Goal: Information Seeking & Learning: Learn about a topic

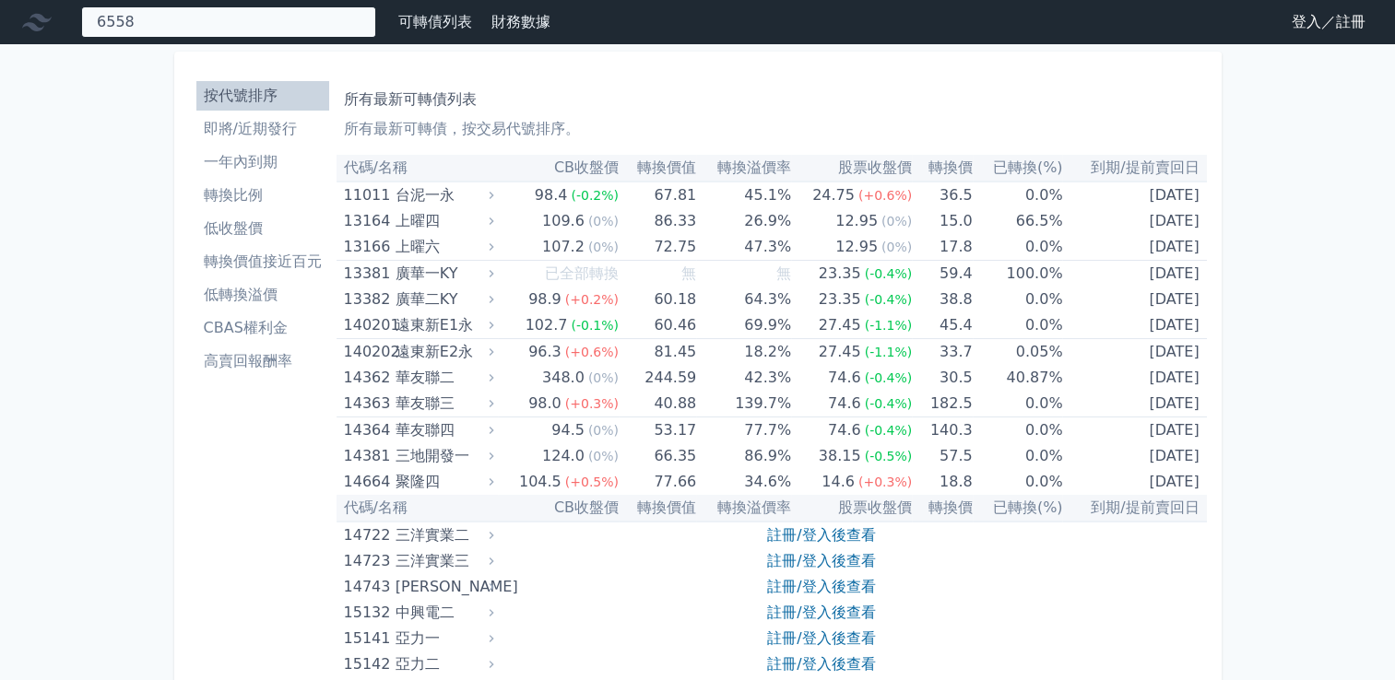
click at [306, 21] on div "6558 65581 興能高一" at bounding box center [228, 21] width 295 height 31
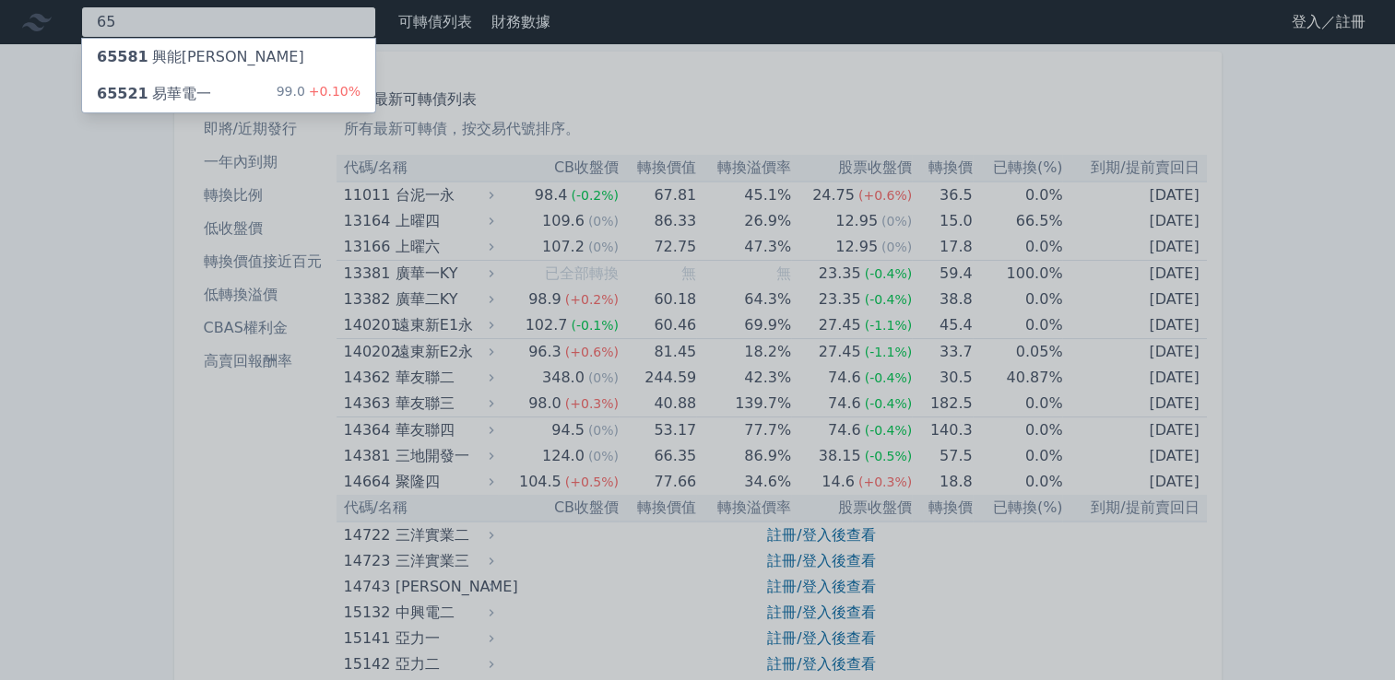
type input "6"
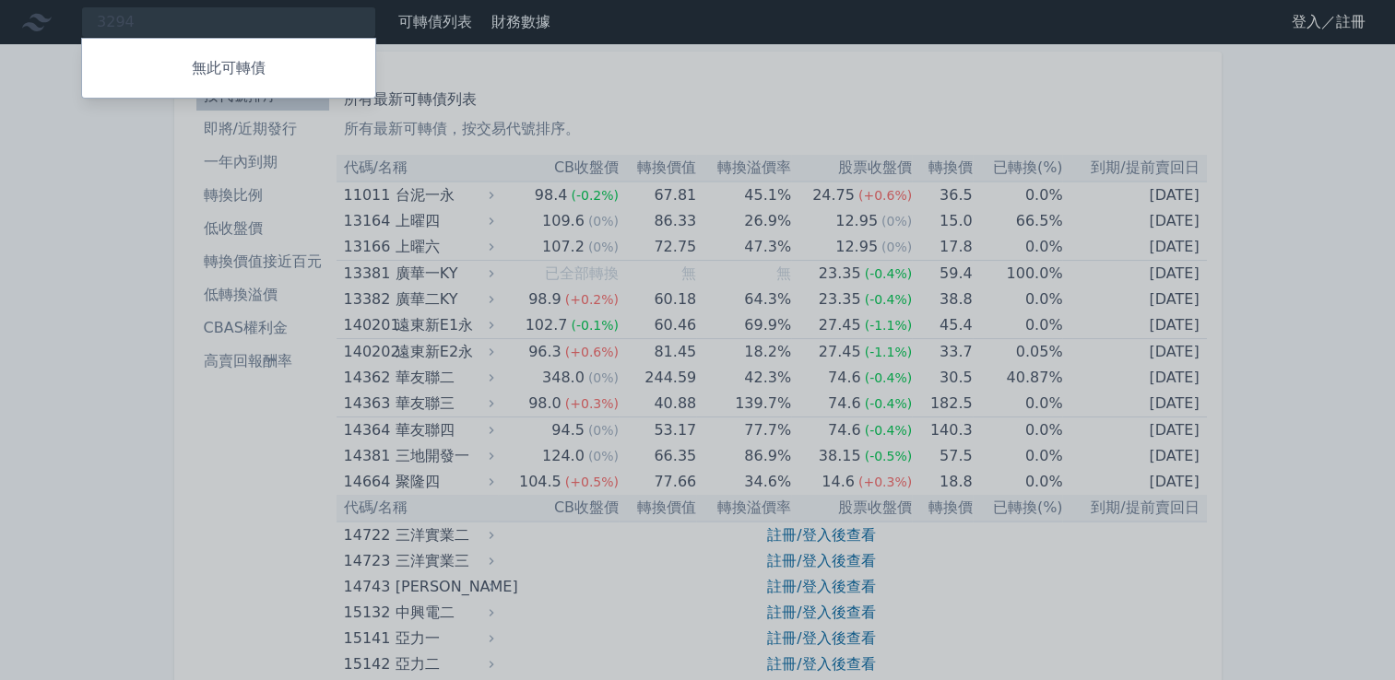
click at [620, 85] on div at bounding box center [697, 340] width 1395 height 680
click at [310, 18] on div "3294 無此可轉債" at bounding box center [228, 21] width 295 height 31
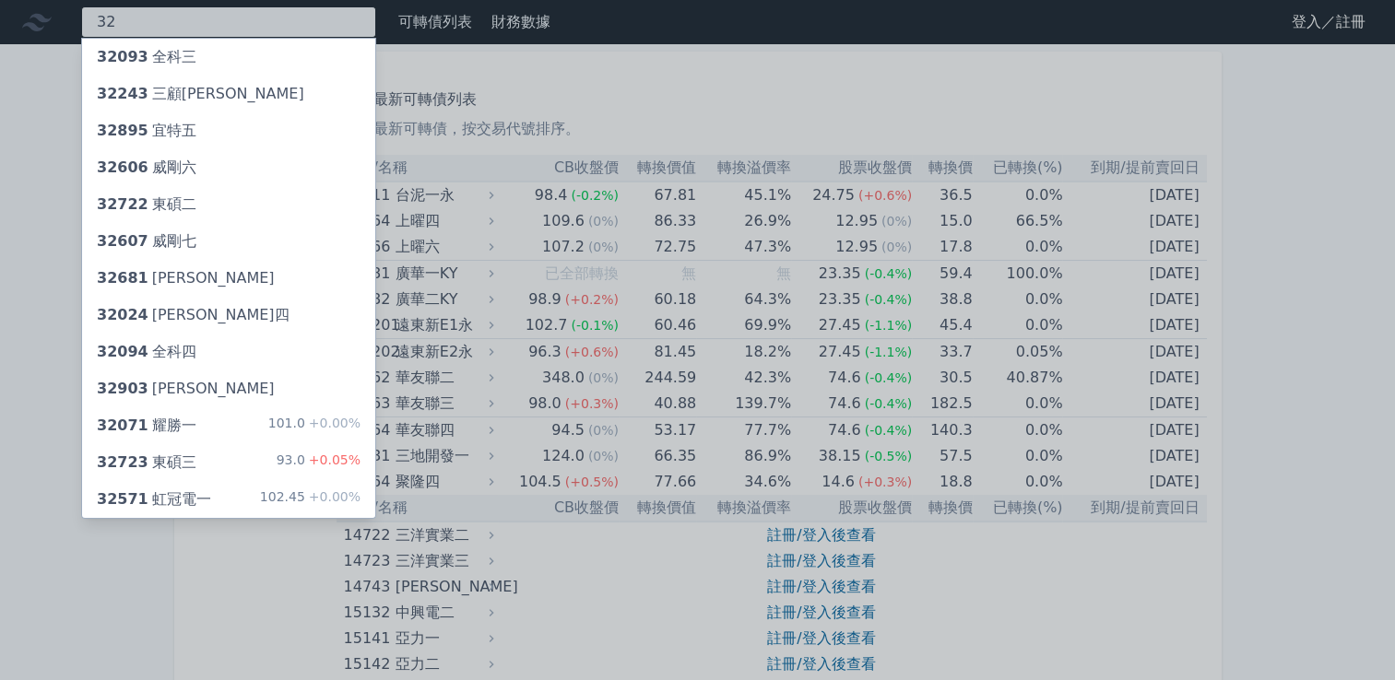
type input "3"
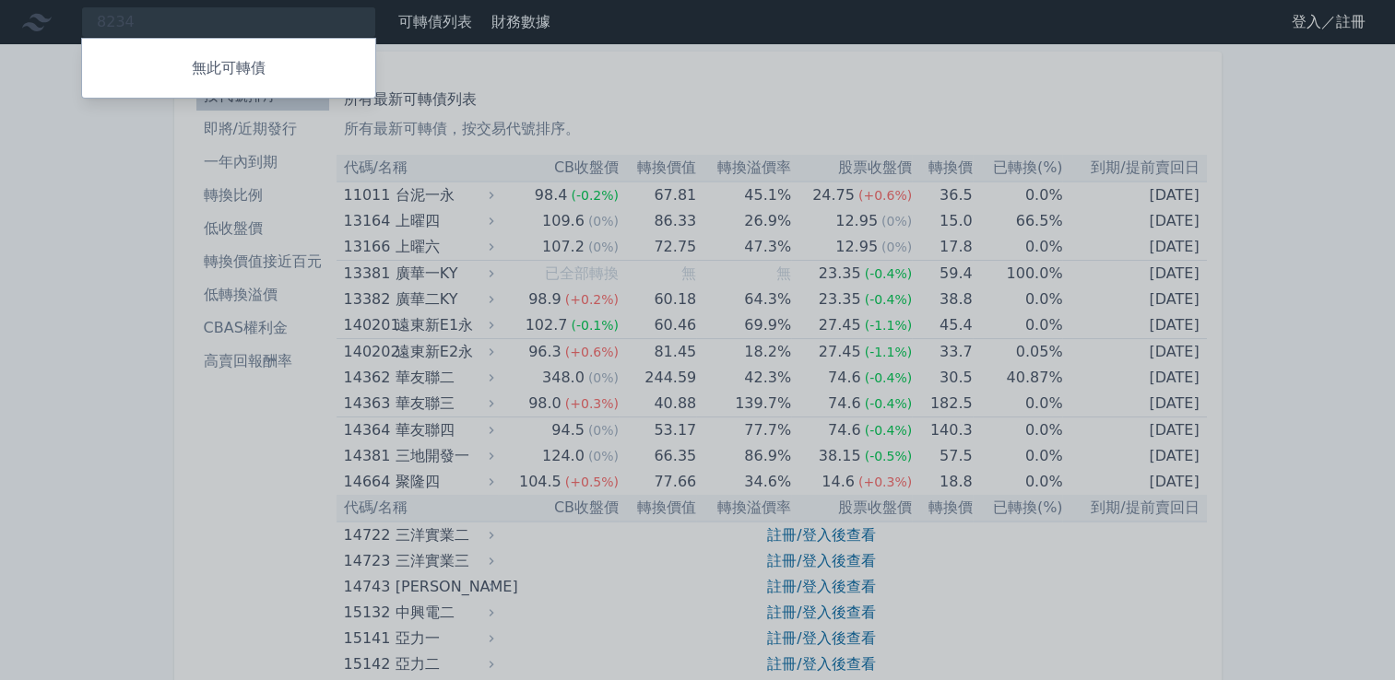
click at [284, 13] on div at bounding box center [697, 340] width 1395 height 680
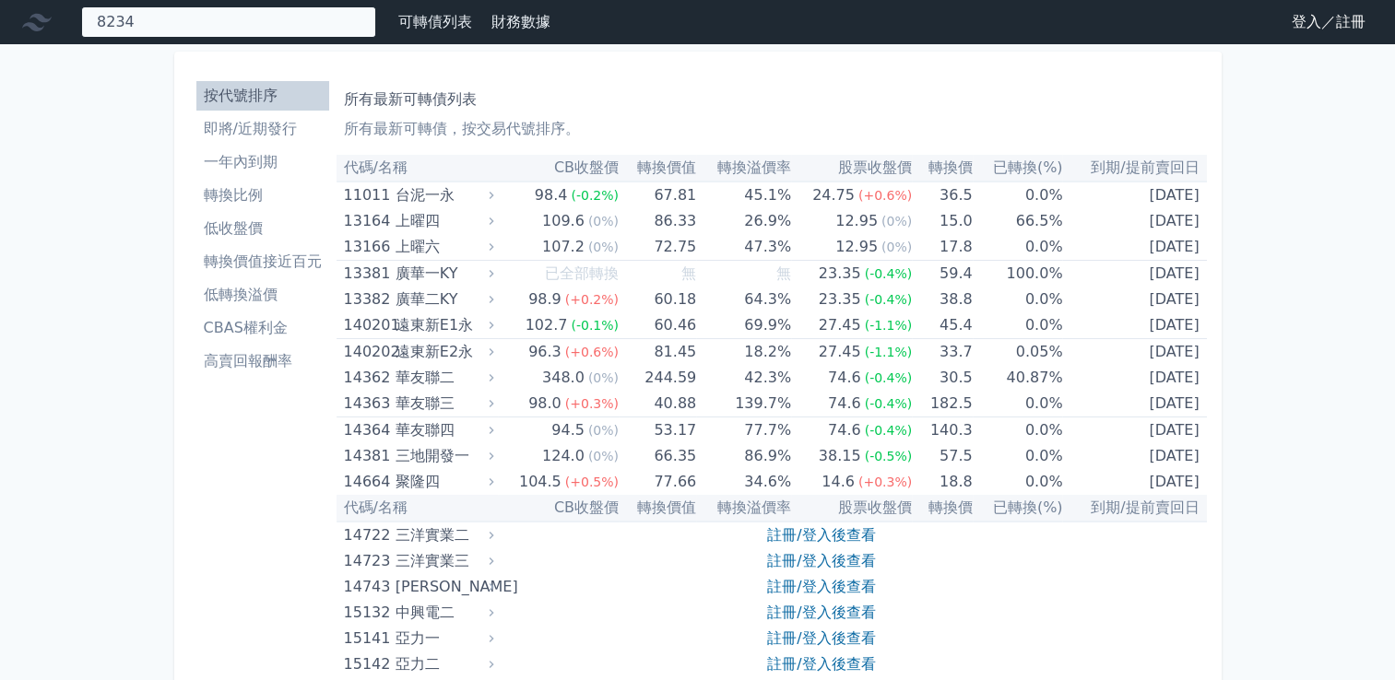
click at [288, 24] on div "8234 無此可轉債" at bounding box center [228, 21] width 295 height 31
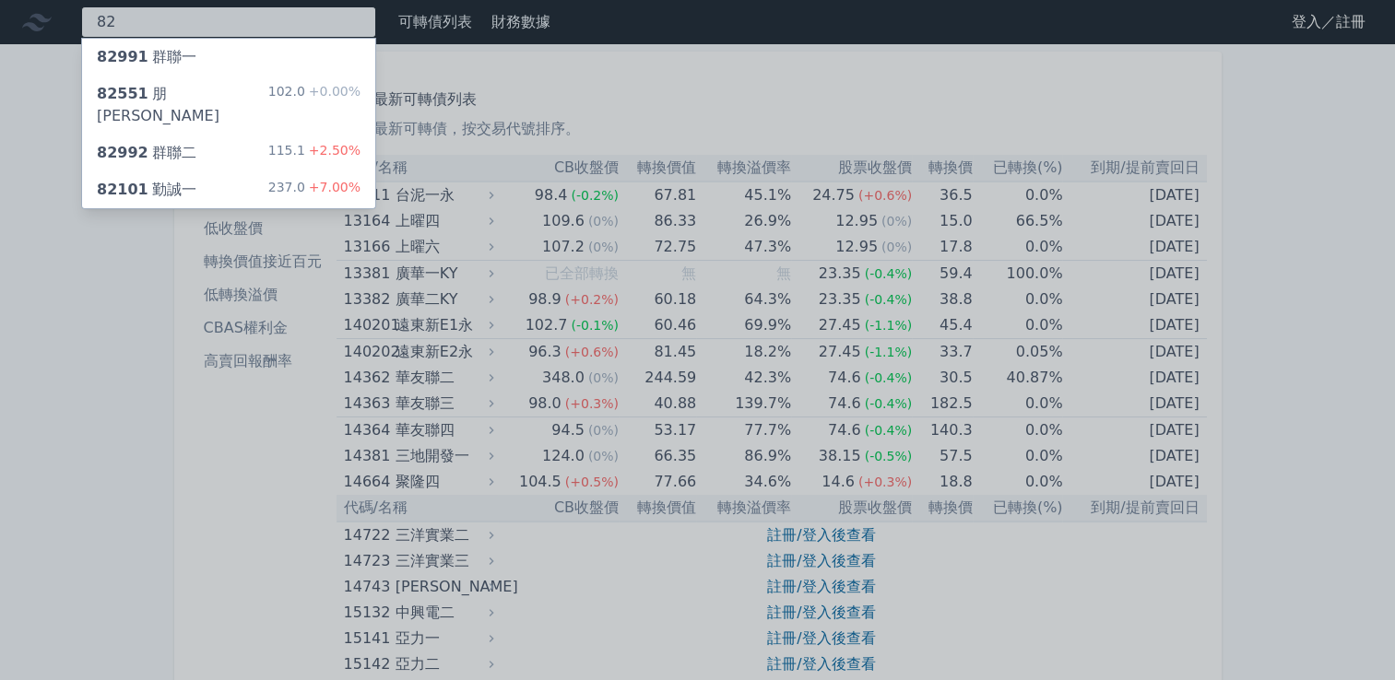
type input "8"
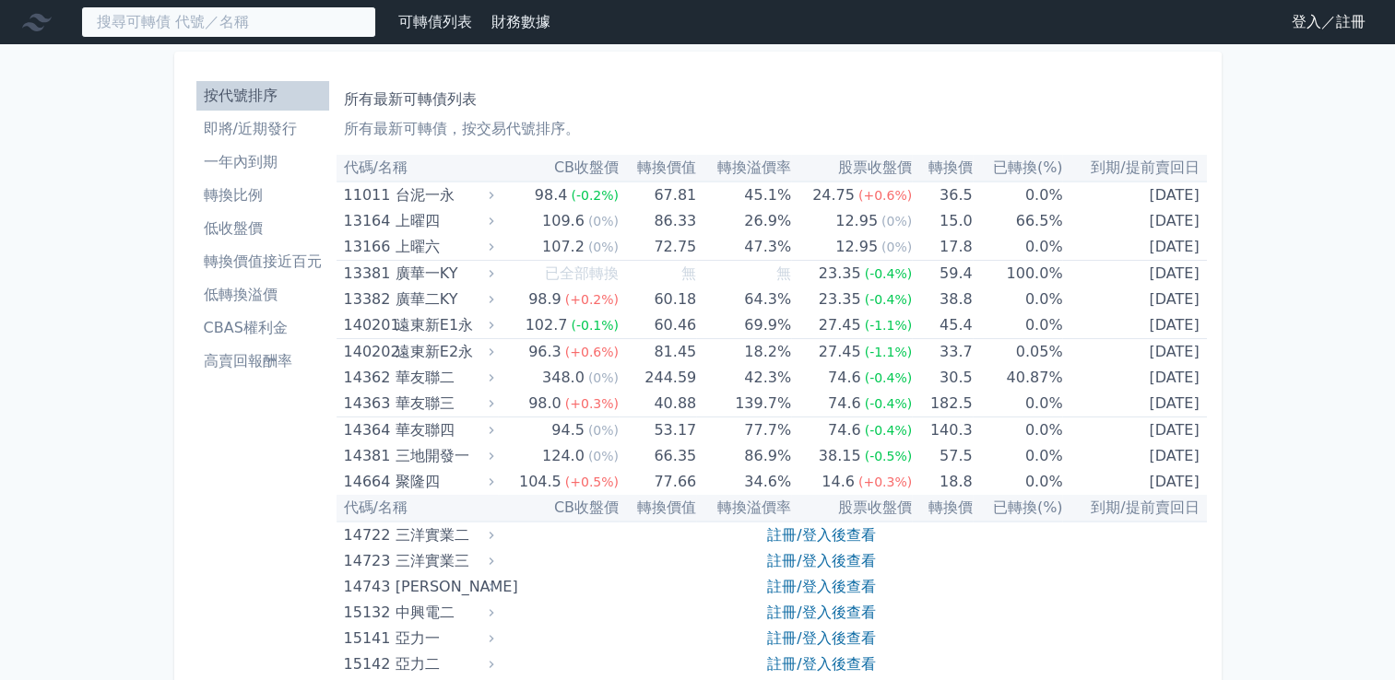
click at [311, 24] on input at bounding box center [228, 21] width 295 height 31
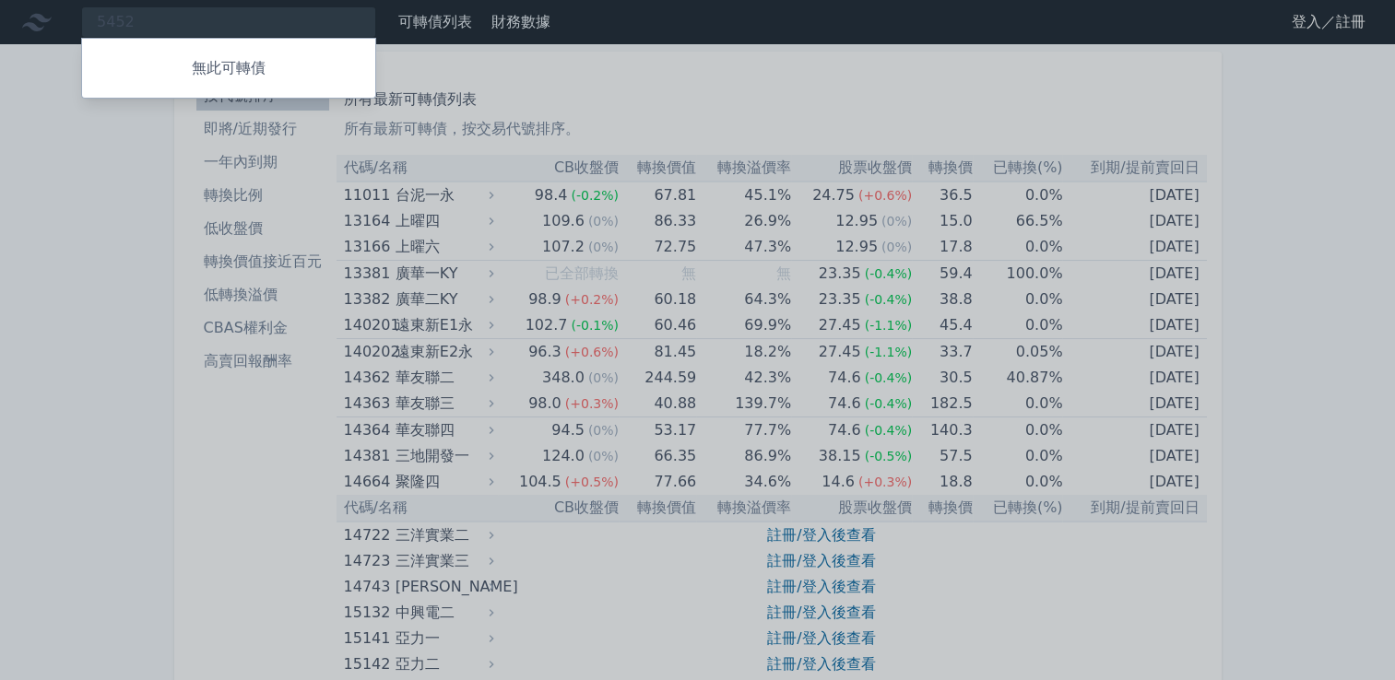
click at [312, 21] on div at bounding box center [697, 340] width 1395 height 680
click at [312, 21] on div "5452 無此可轉債" at bounding box center [228, 21] width 295 height 31
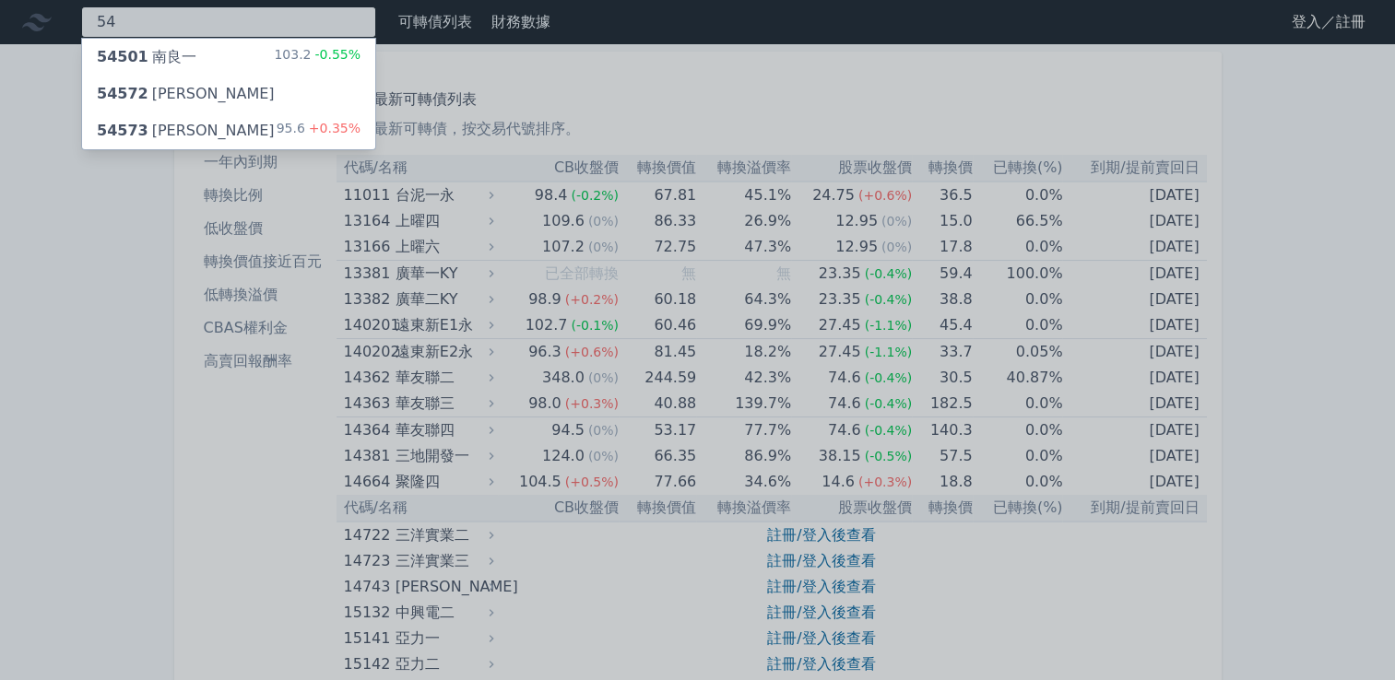
type input "5"
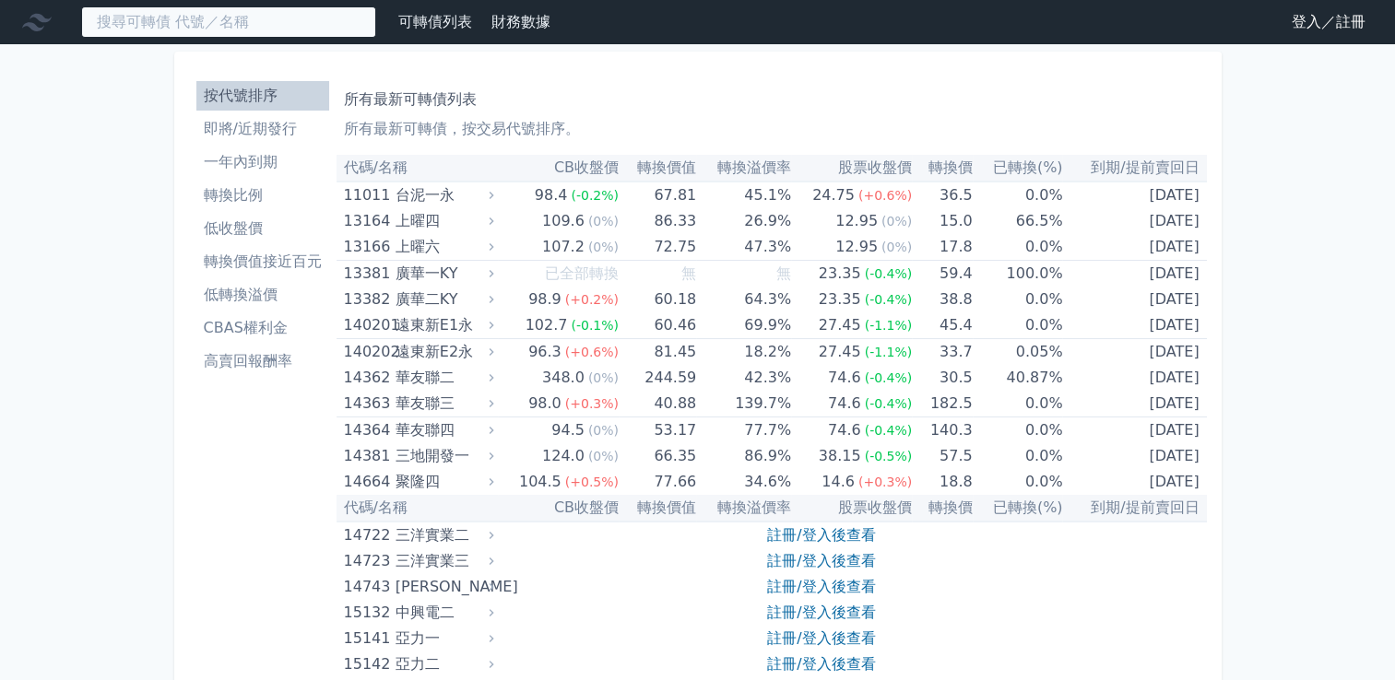
click at [256, 24] on input at bounding box center [228, 21] width 295 height 31
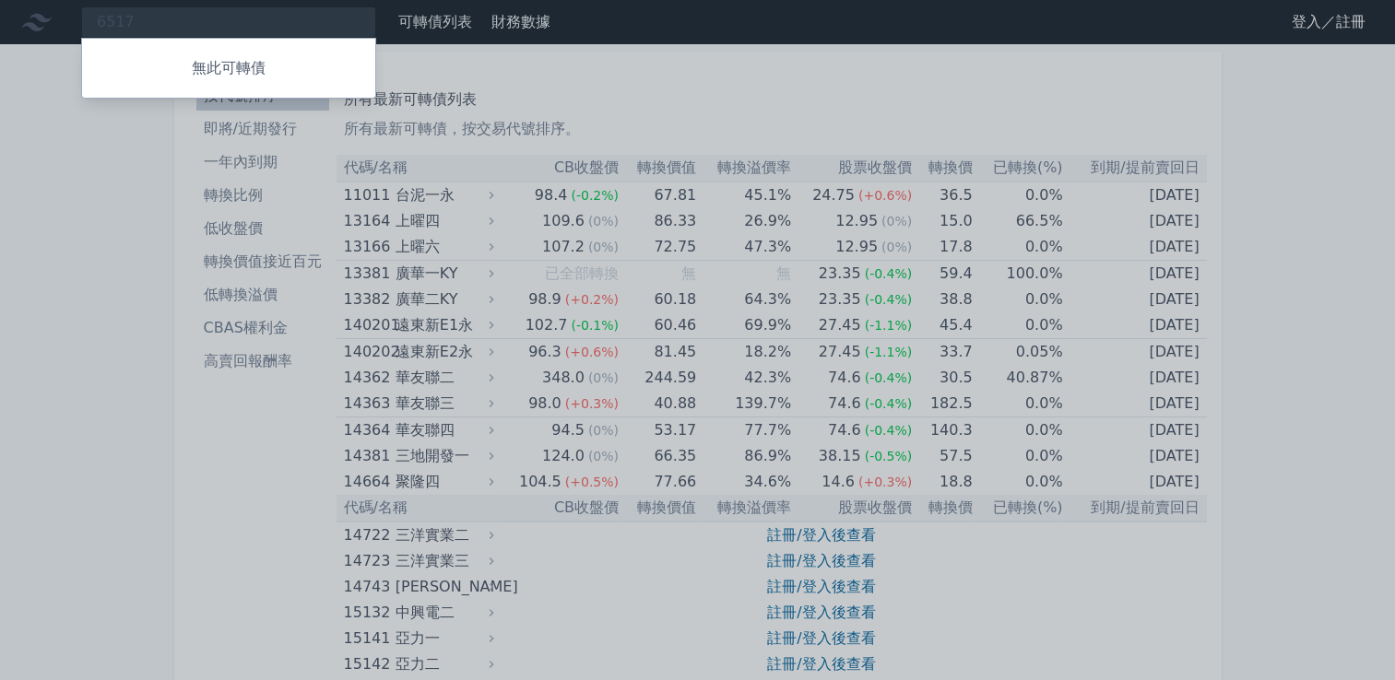
click at [288, 29] on div at bounding box center [697, 340] width 1395 height 680
click at [260, 20] on div "6517 無此可轉債" at bounding box center [228, 21] width 295 height 31
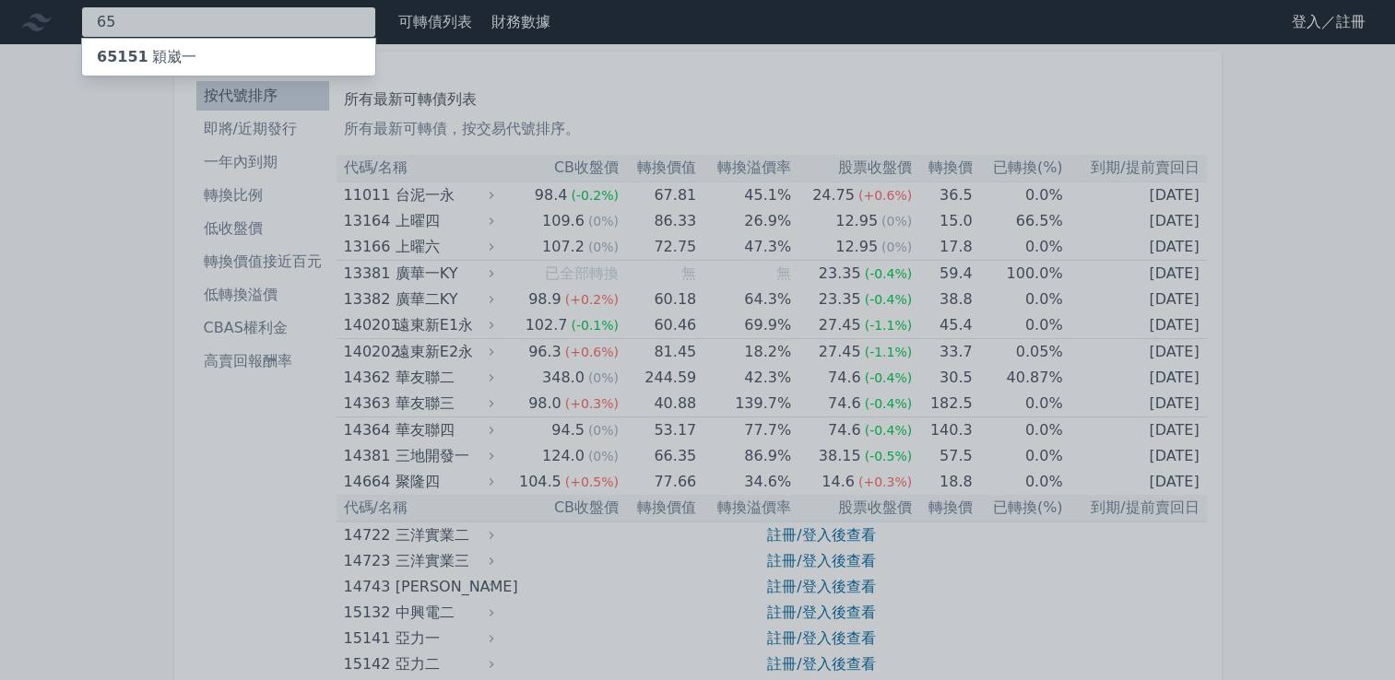
type input "6"
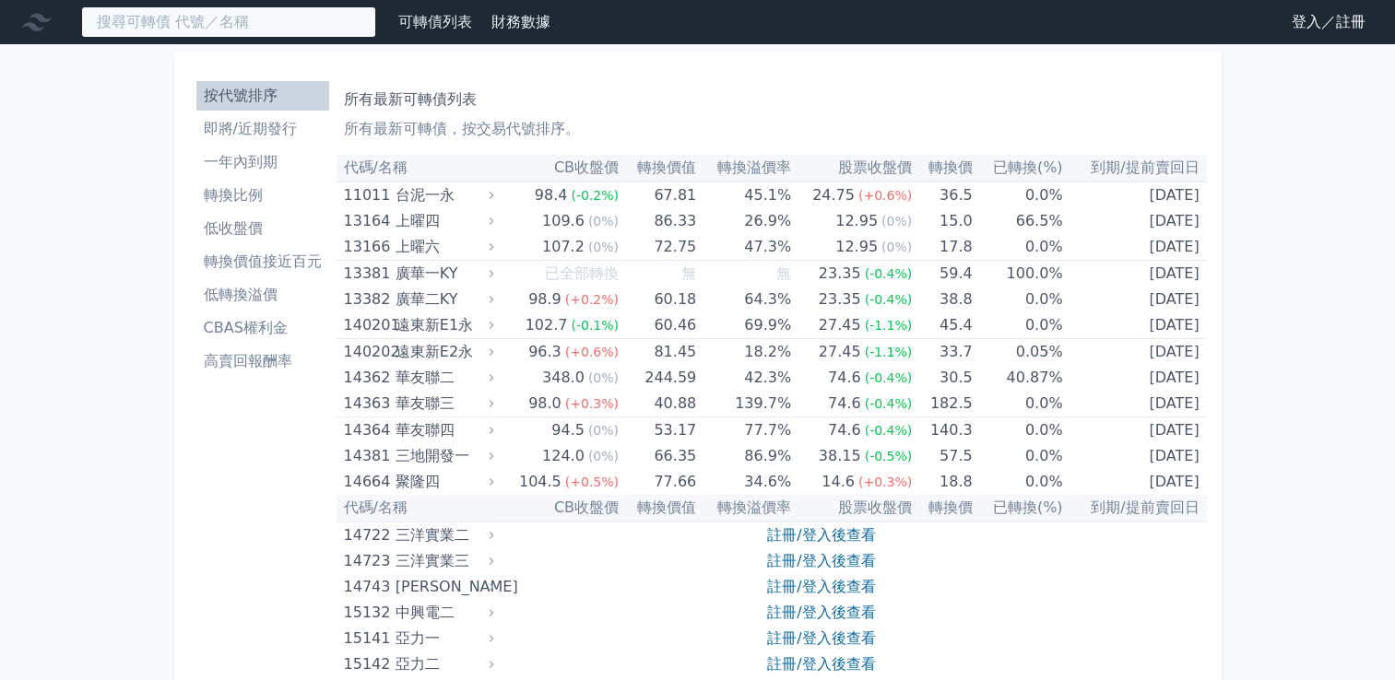
click at [275, 28] on input at bounding box center [228, 21] width 295 height 31
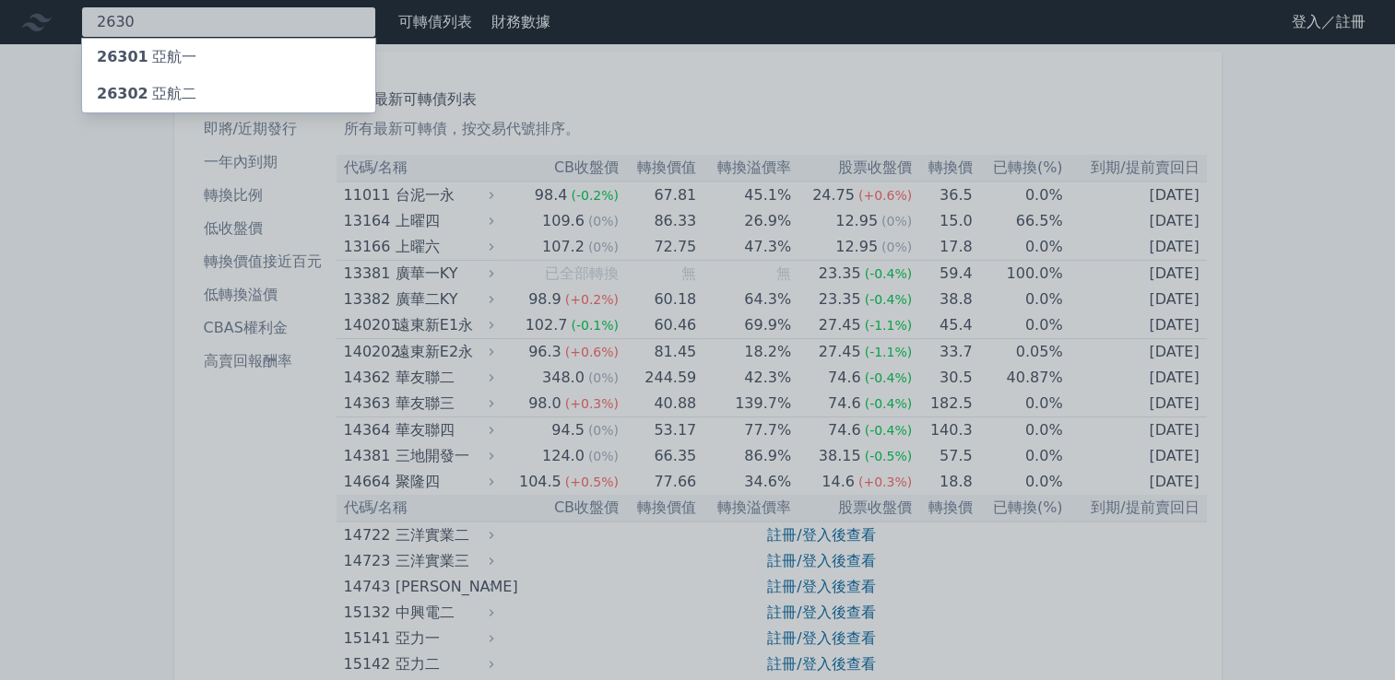
type input "2630"
click at [224, 57] on div "26301 亞航一" at bounding box center [228, 57] width 293 height 37
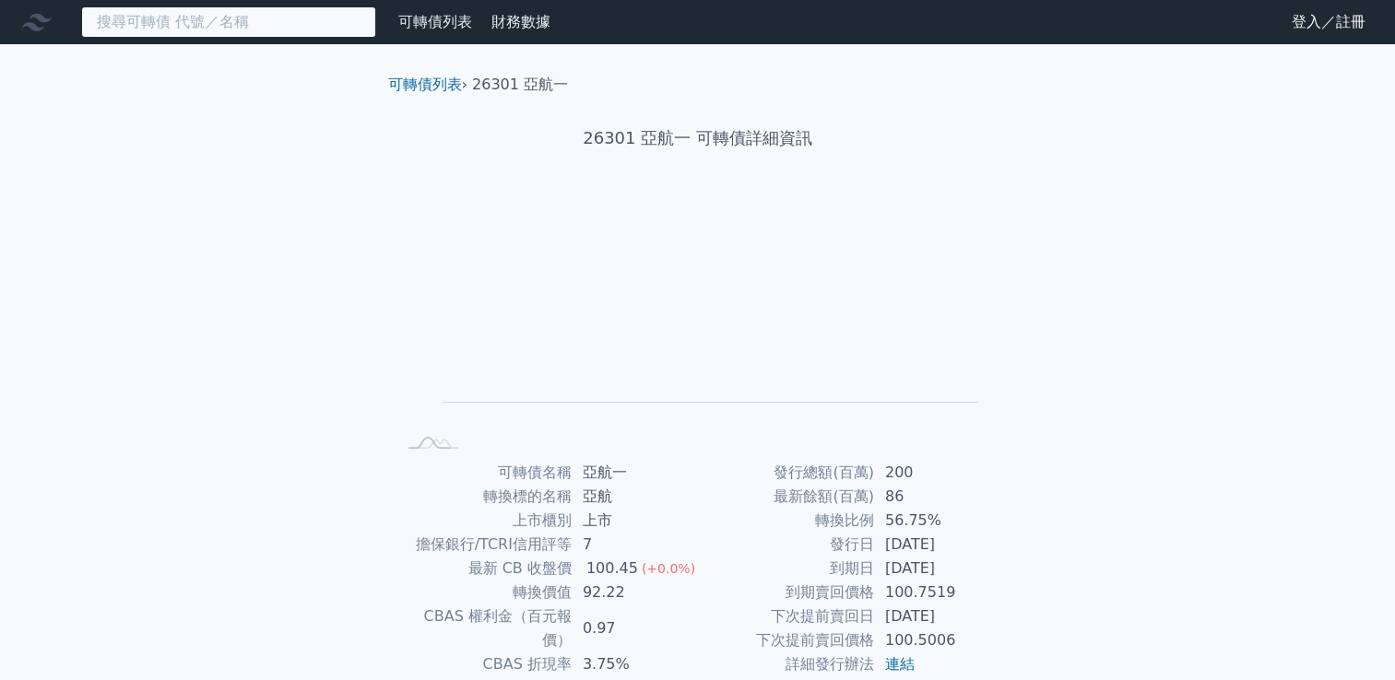
click at [266, 24] on input at bounding box center [228, 21] width 295 height 31
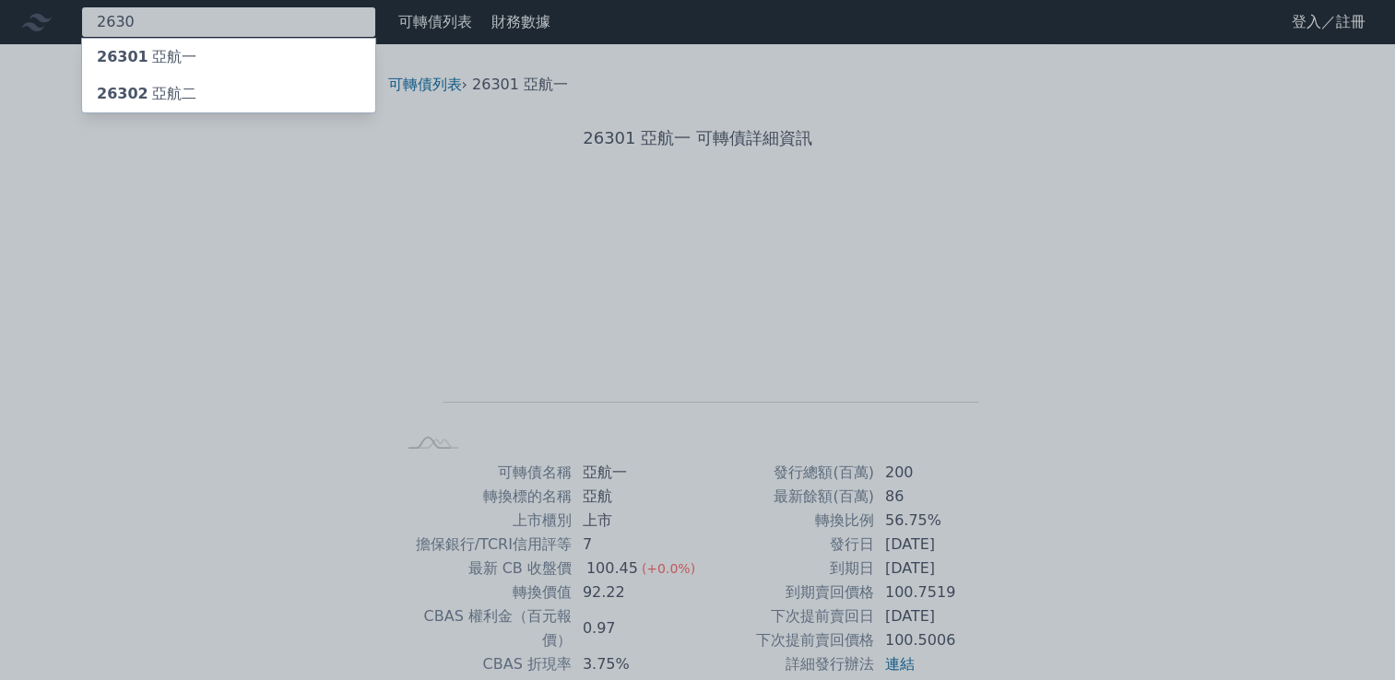
type input "2630"
click at [202, 94] on div "26302 亞航二" at bounding box center [228, 94] width 293 height 37
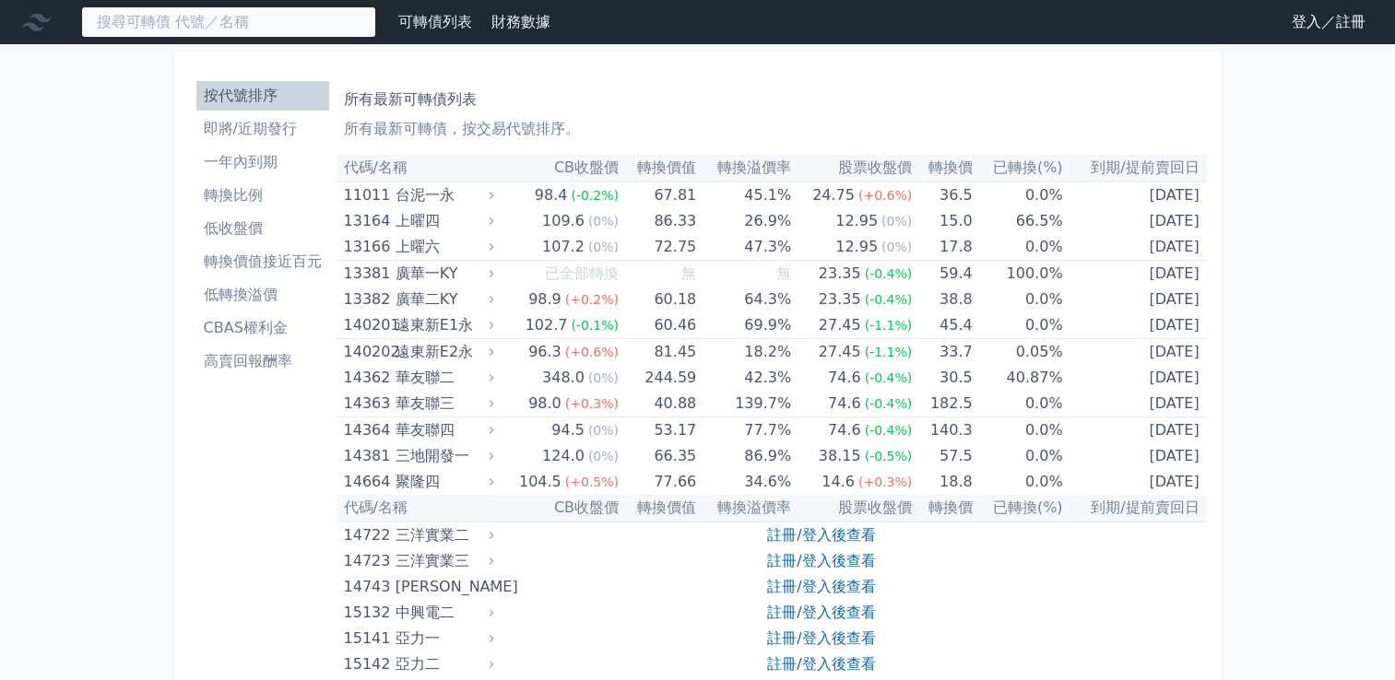
click at [266, 18] on input at bounding box center [228, 21] width 295 height 31
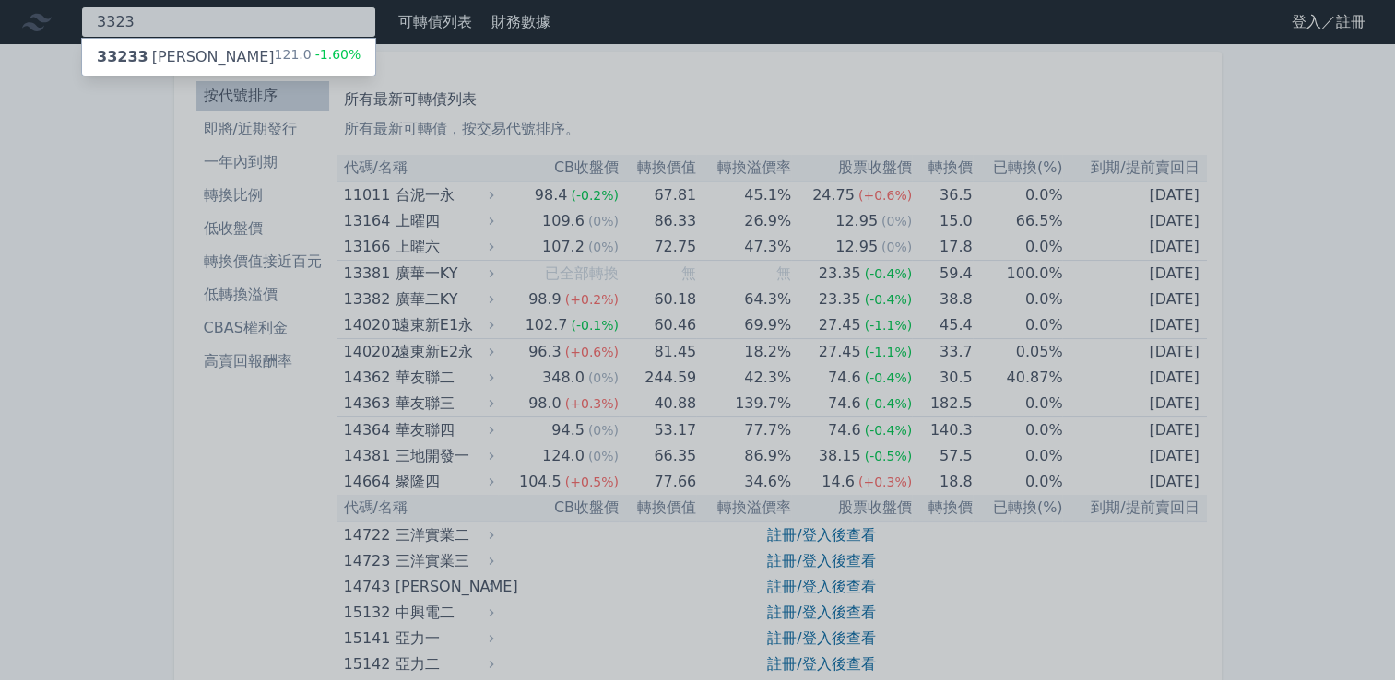
type input "3323"
click at [133, 65] on span "33233" at bounding box center [123, 57] width 52 height 18
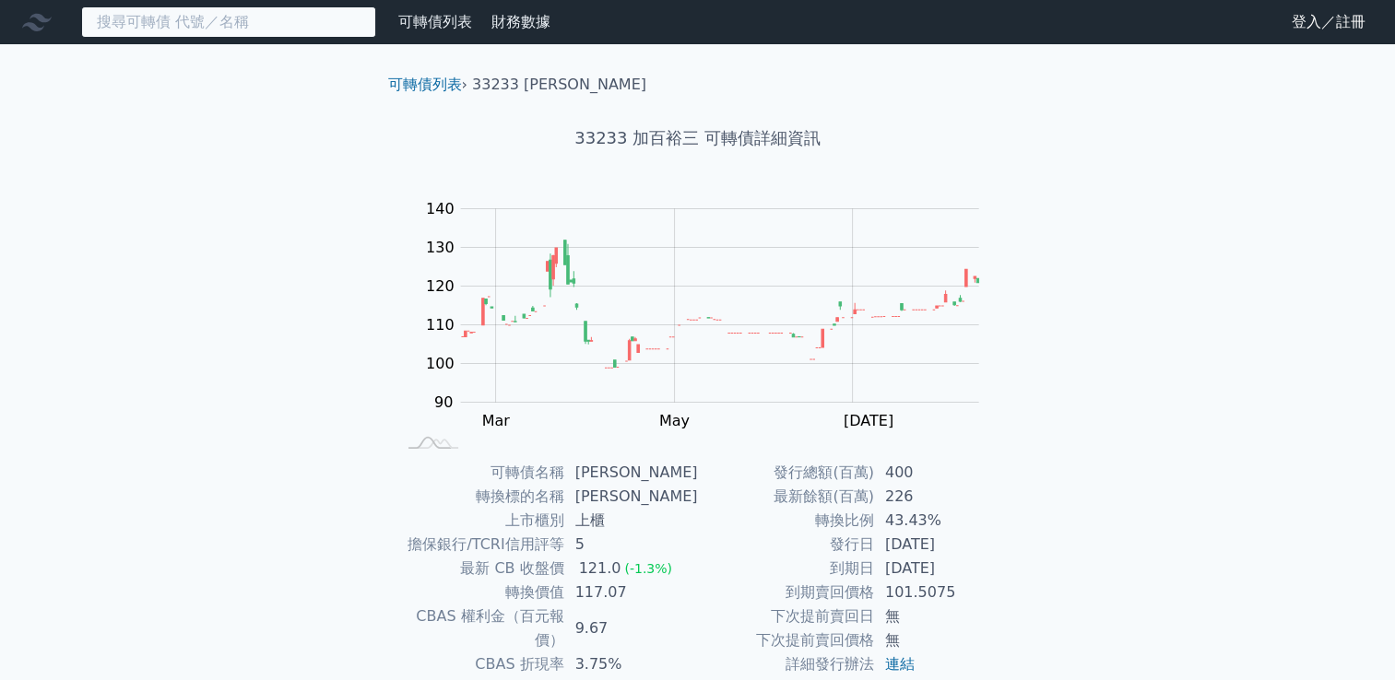
click at [290, 24] on input at bounding box center [228, 21] width 295 height 31
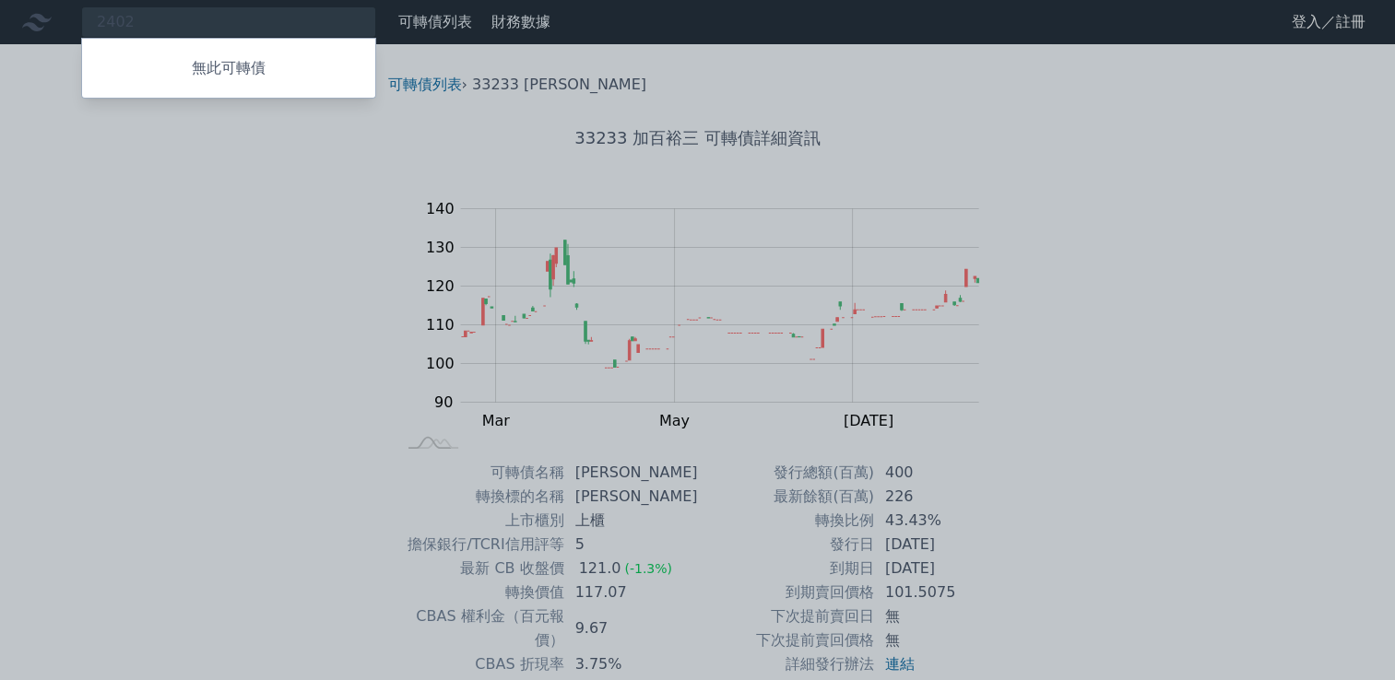
click at [301, 23] on div at bounding box center [697, 340] width 1395 height 680
click at [301, 23] on div "2402 無此可轉債" at bounding box center [228, 21] width 295 height 31
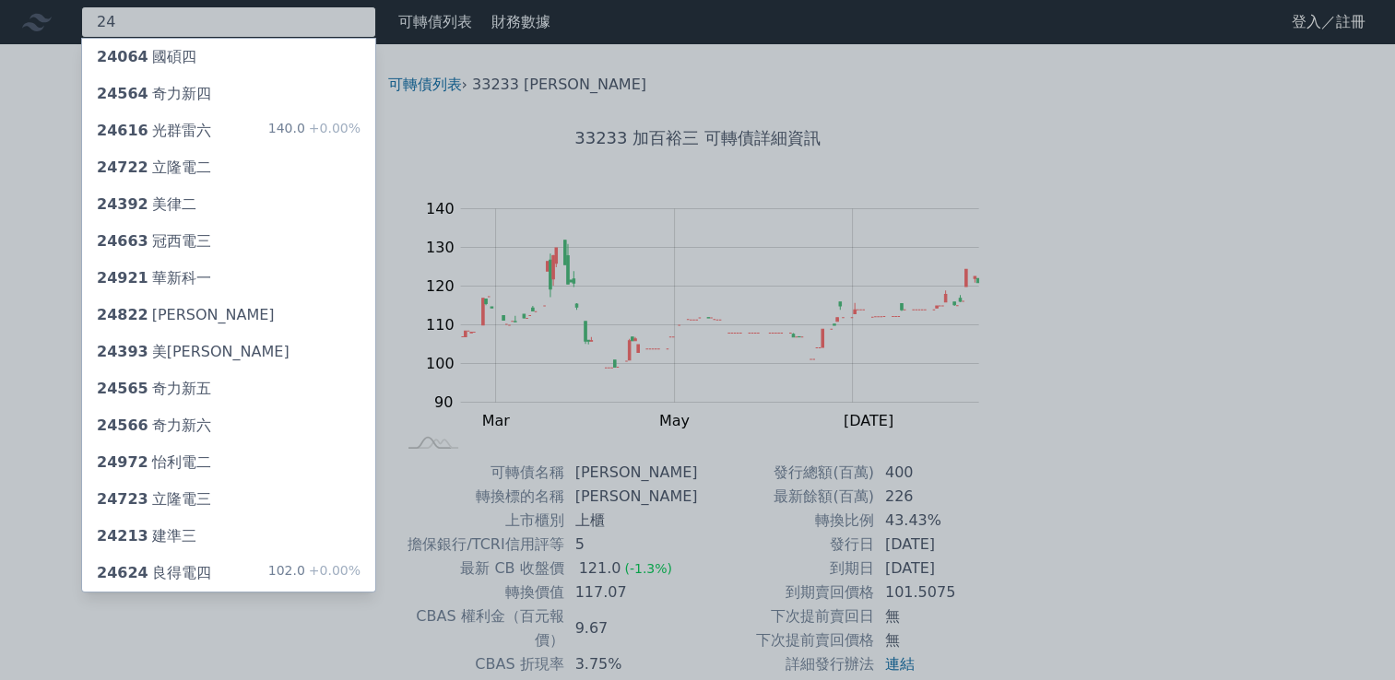
type input "2"
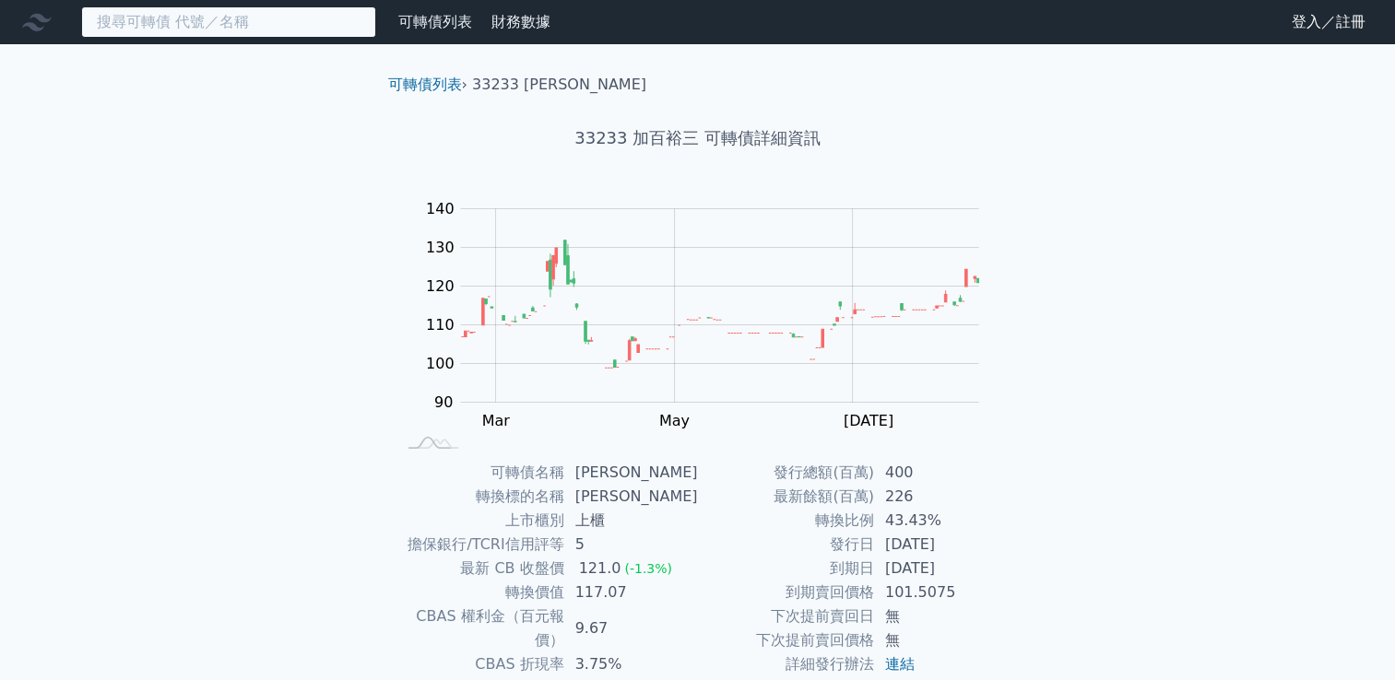
click at [279, 26] on input at bounding box center [228, 21] width 295 height 31
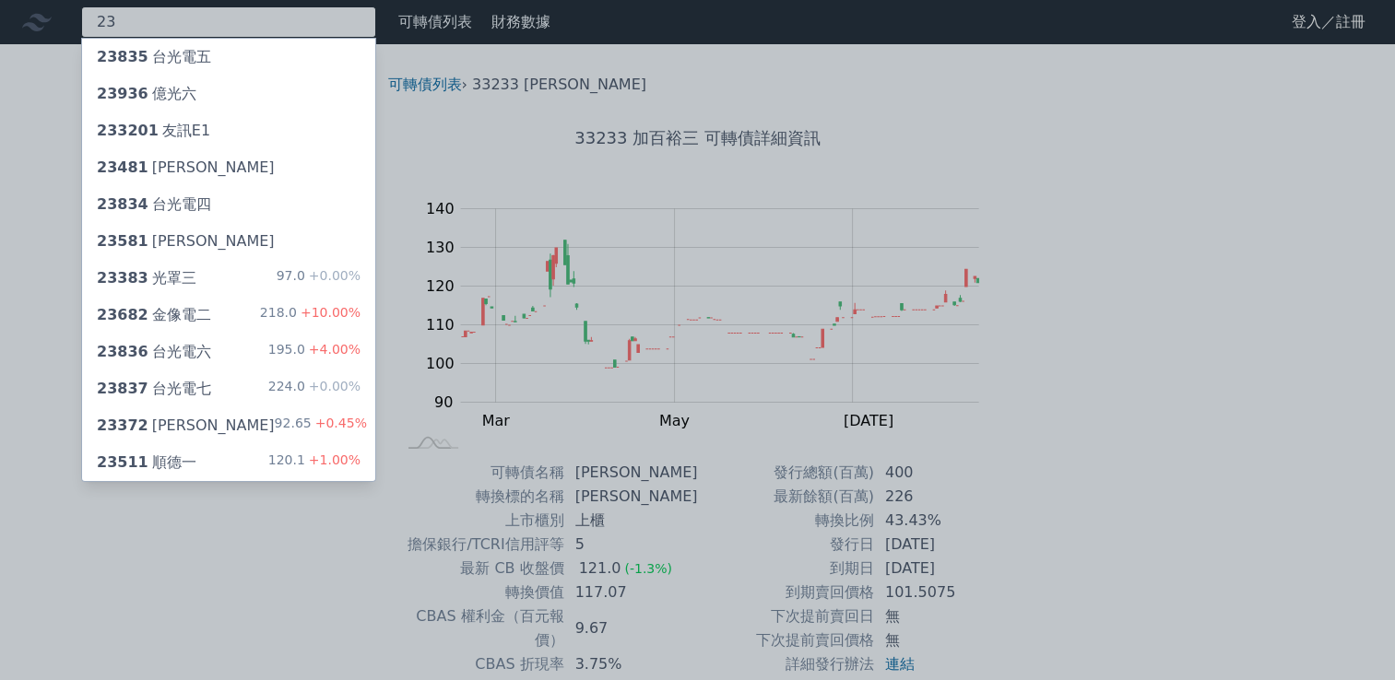
type input "2"
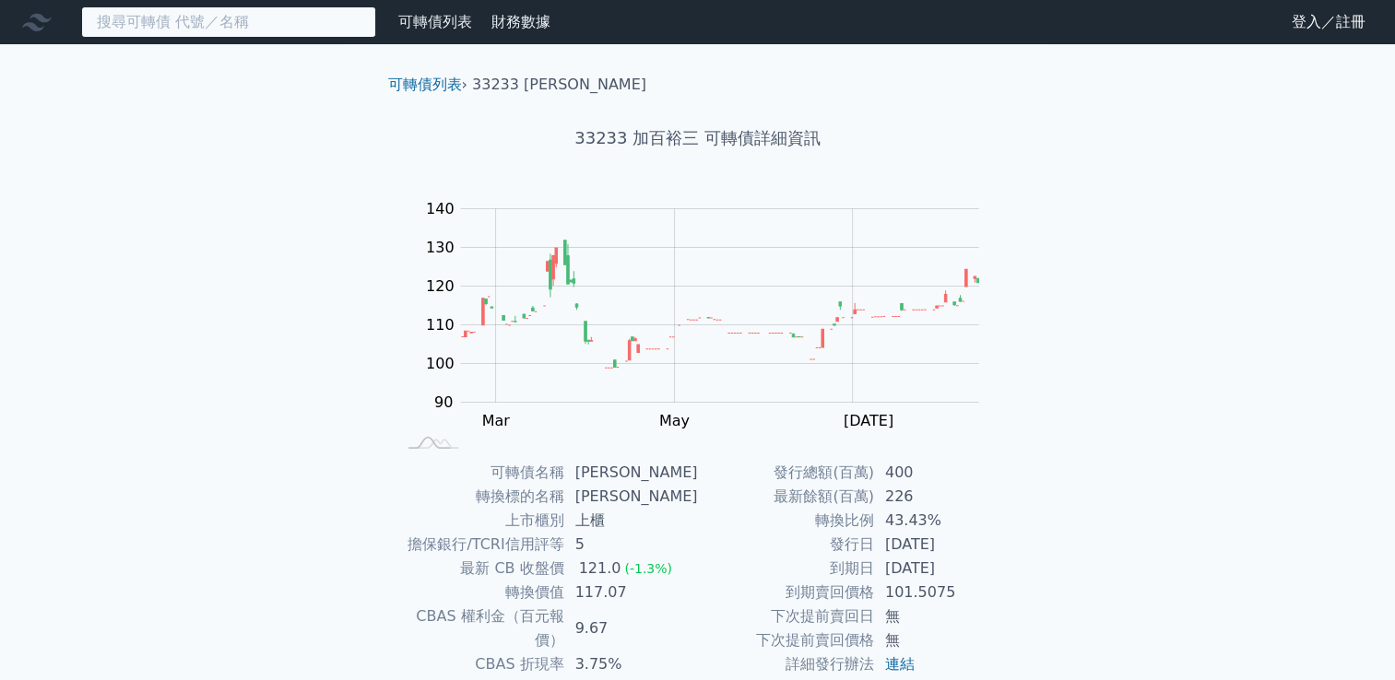
click at [291, 21] on input at bounding box center [228, 21] width 295 height 31
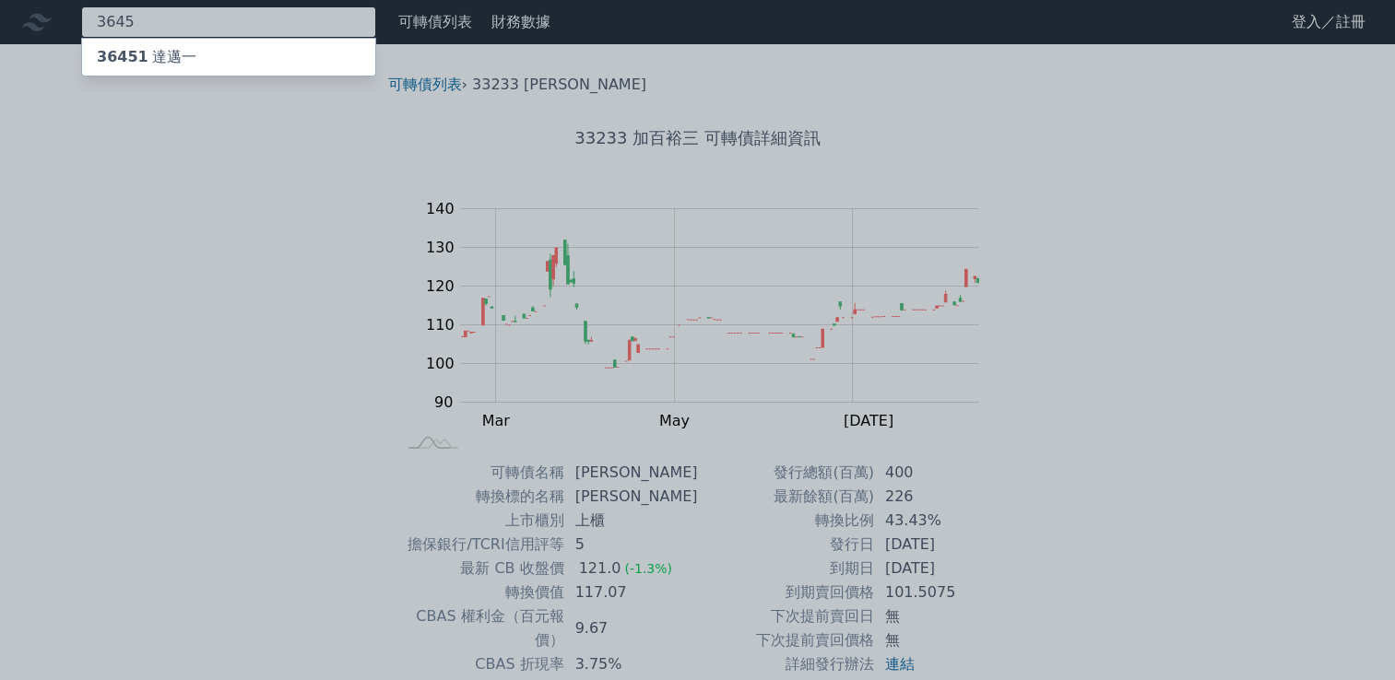
type input "3645"
click at [272, 57] on div "36451 達邁一" at bounding box center [228, 57] width 293 height 37
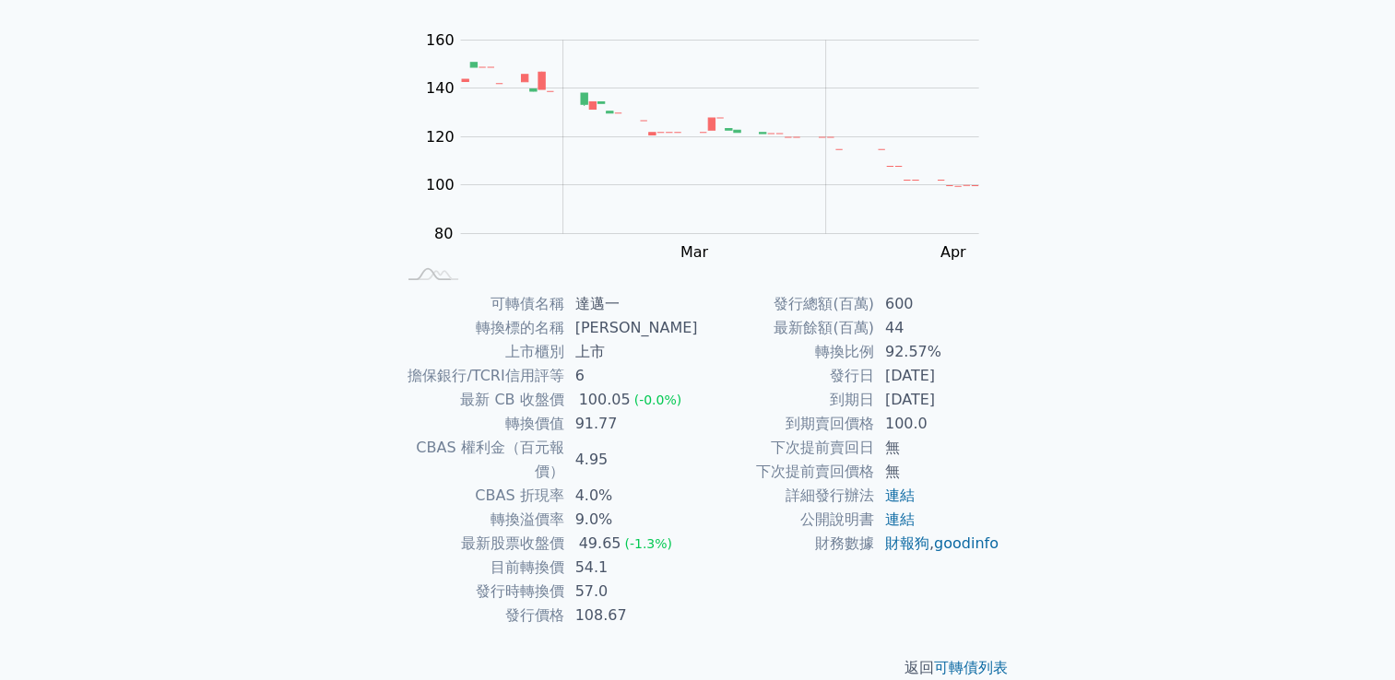
scroll to position [173, 0]
